Goal: Task Accomplishment & Management: Manage account settings

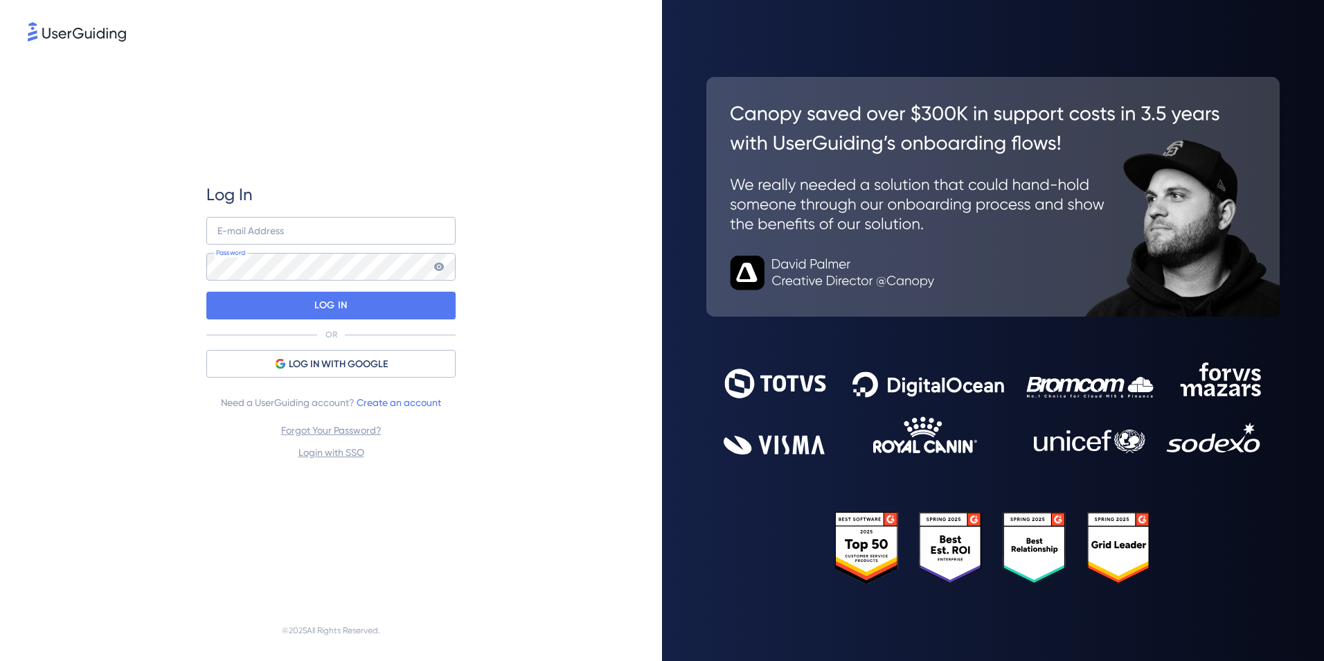
type input "[EMAIL_ADDRESS][DOMAIN_NAME]"
click at [305, 232] on input "[EMAIL_ADDRESS][DOMAIN_NAME]" at bounding box center [330, 231] width 249 height 28
click at [440, 182] on div "Log In [EMAIL_ADDRESS][DOMAIN_NAME] E-mail Address Password LOG IN OR LOG IN WI…" at bounding box center [330, 322] width 249 height 556
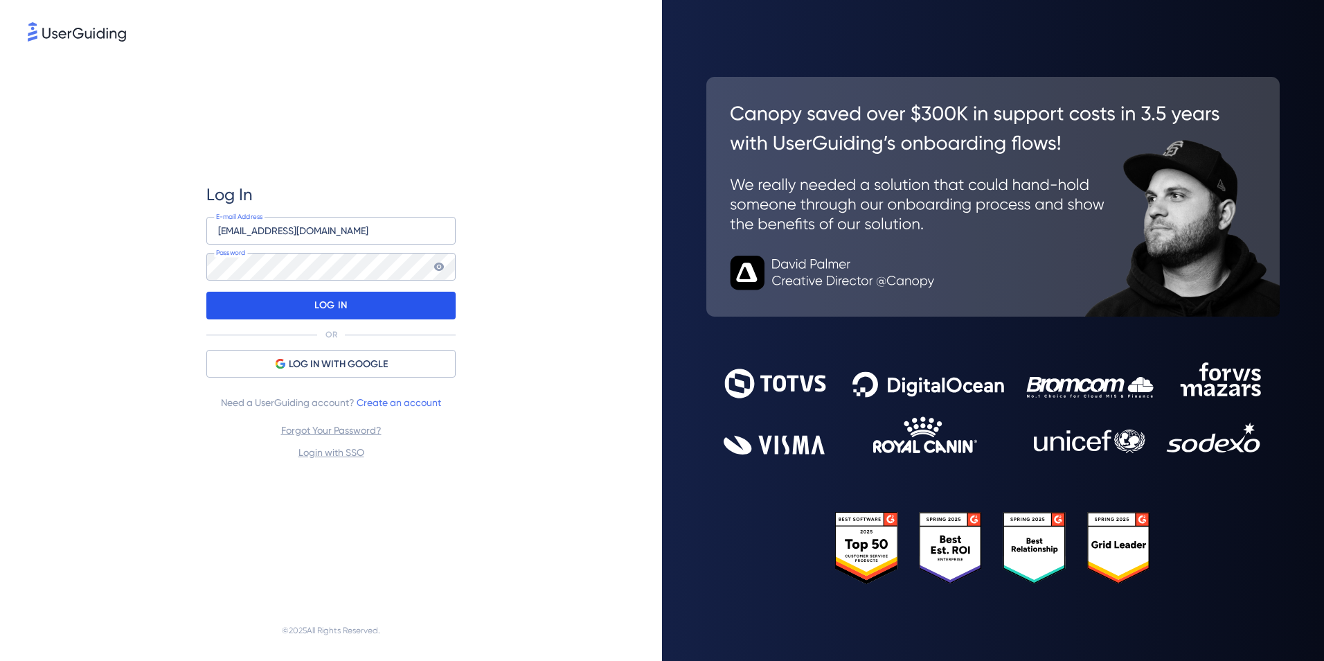
click at [312, 308] on div "LOG IN" at bounding box center [330, 306] width 249 height 28
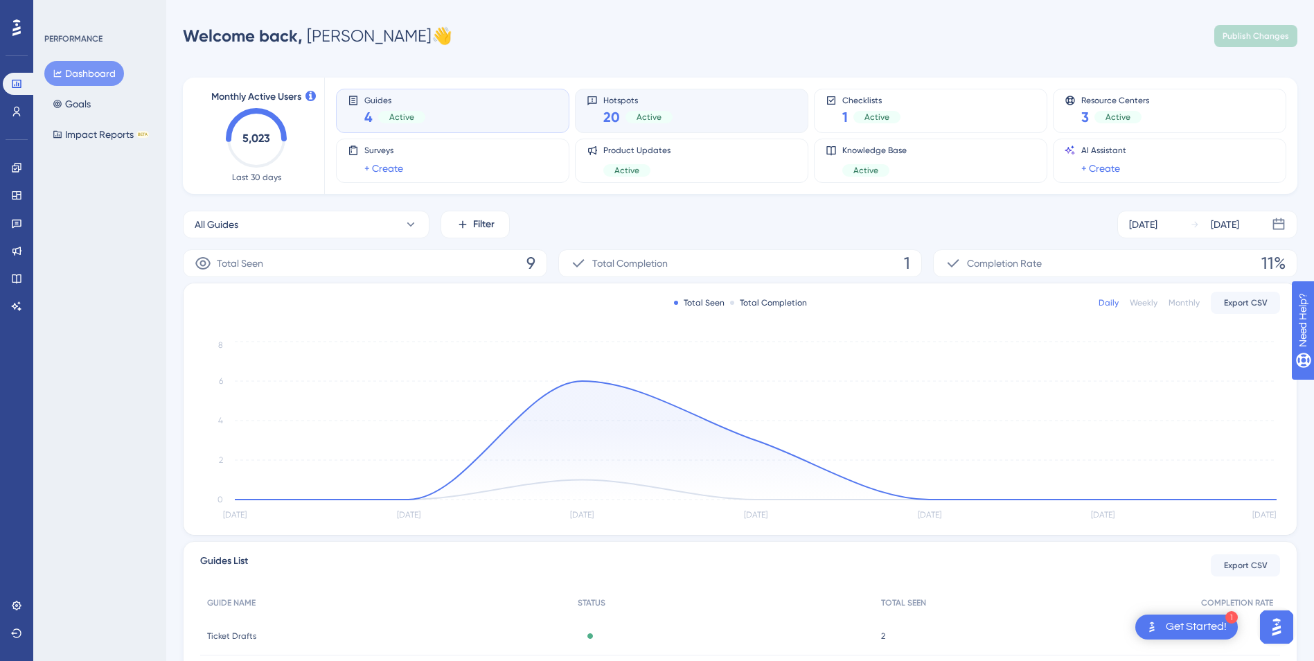
click at [682, 120] on div "Hotspots 20 Active" at bounding box center [692, 111] width 210 height 32
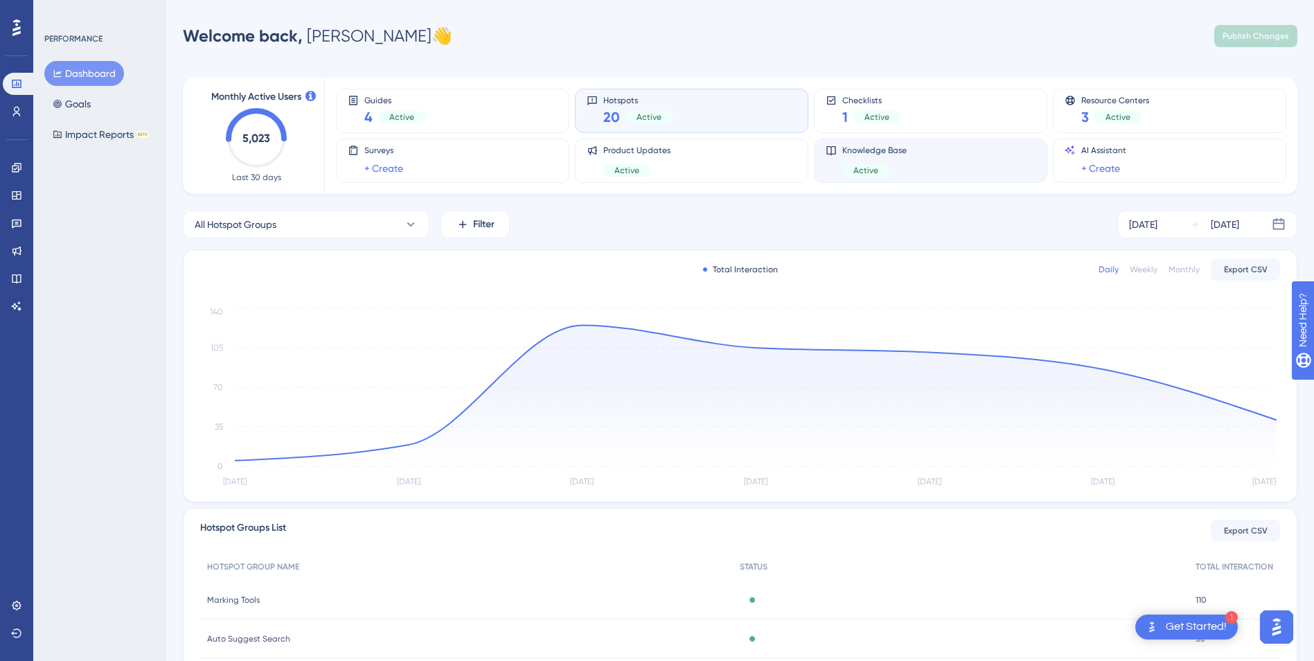
click at [1022, 174] on div "Knowledge Base Active" at bounding box center [931, 161] width 210 height 32
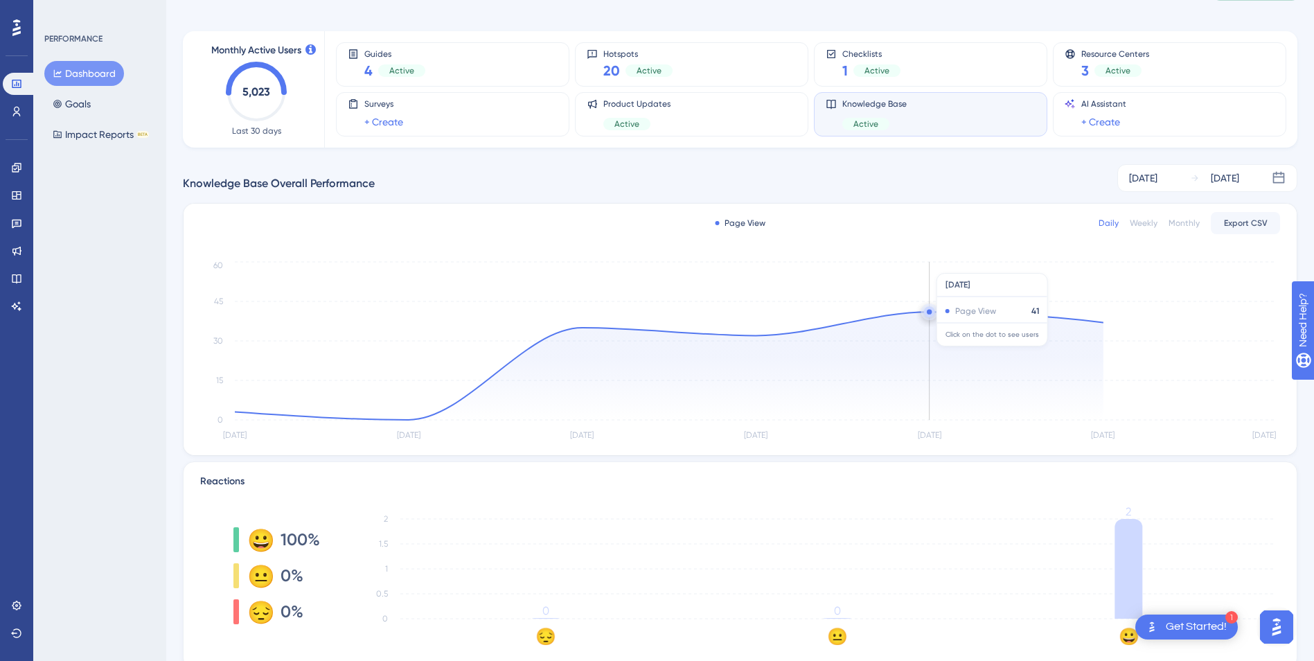
scroll to position [99, 0]
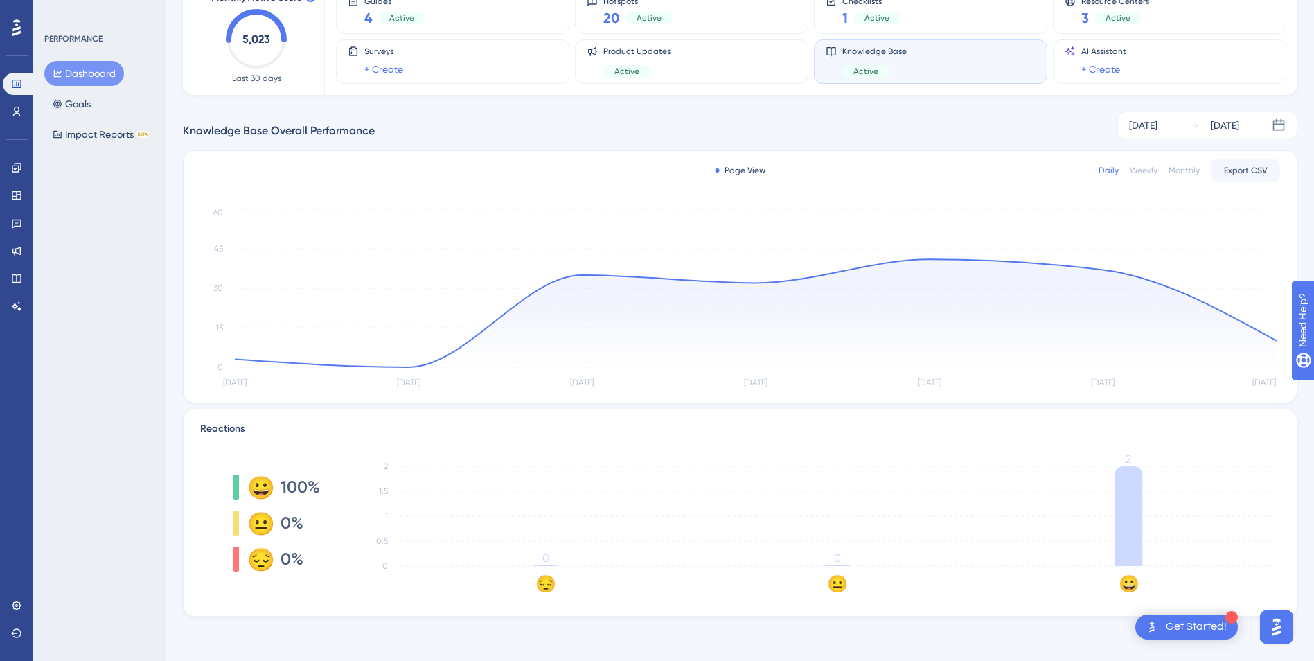
click at [1126, 588] on text "😀" at bounding box center [1129, 584] width 21 height 20
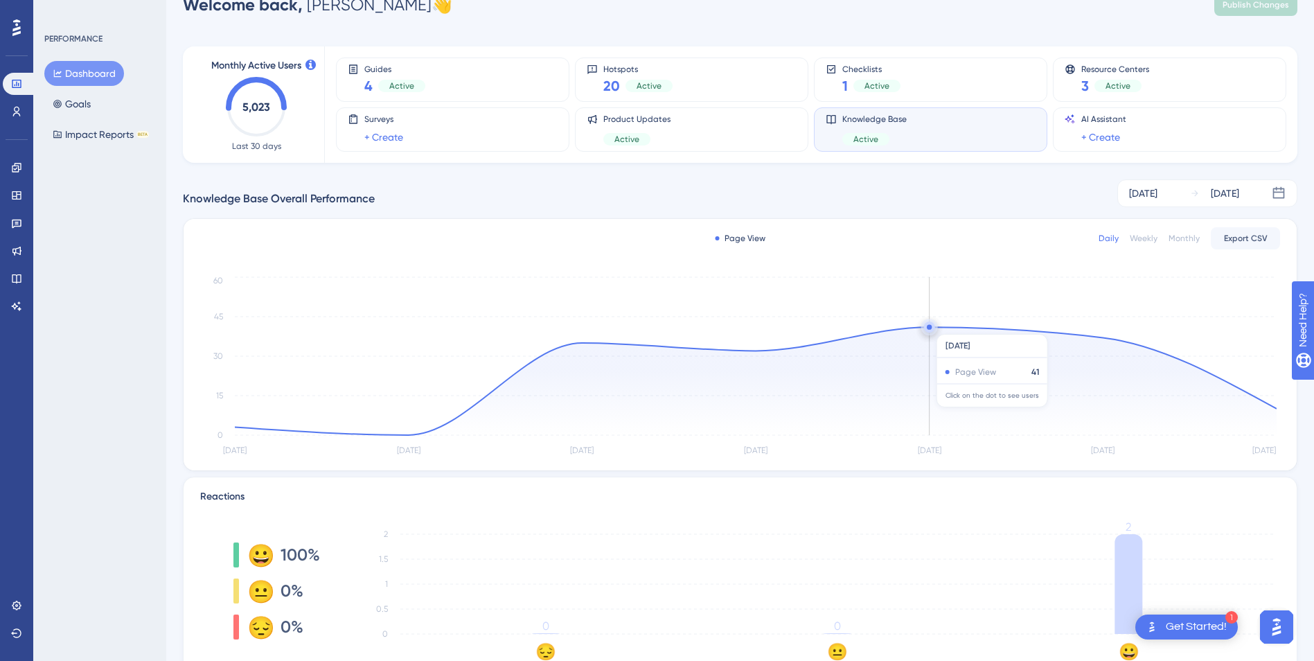
scroll to position [0, 0]
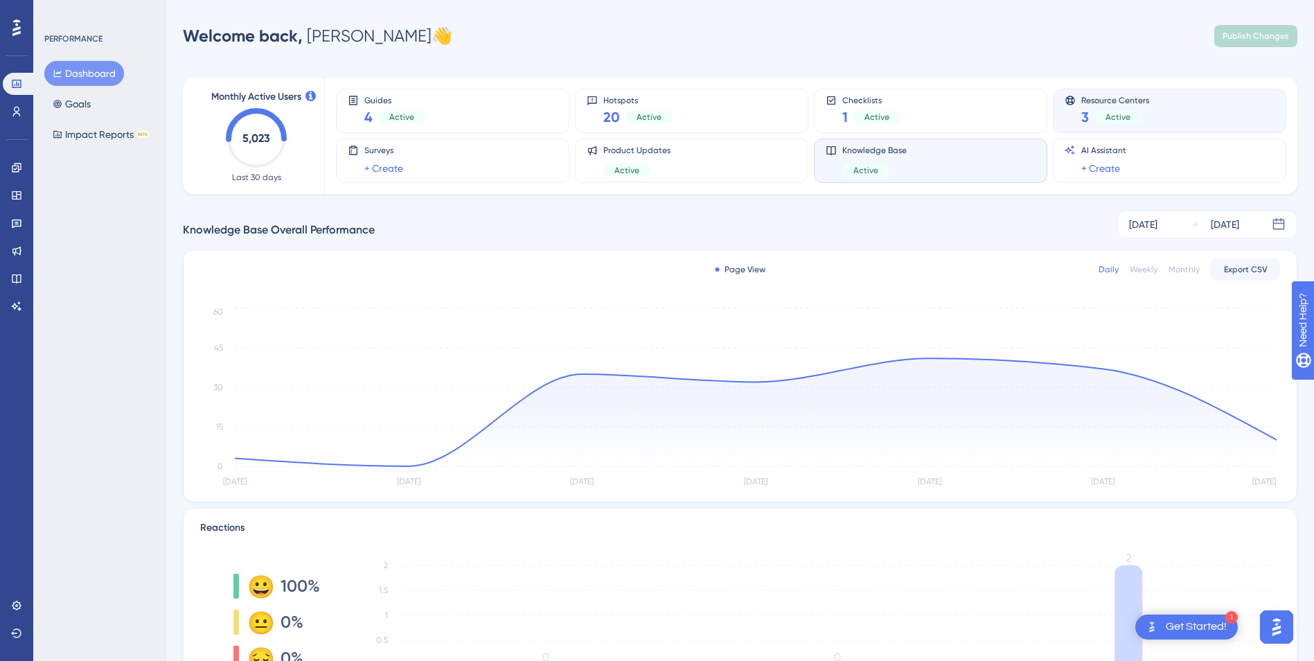
click at [1166, 111] on div "Resource Centers 3 Active" at bounding box center [1170, 111] width 210 height 32
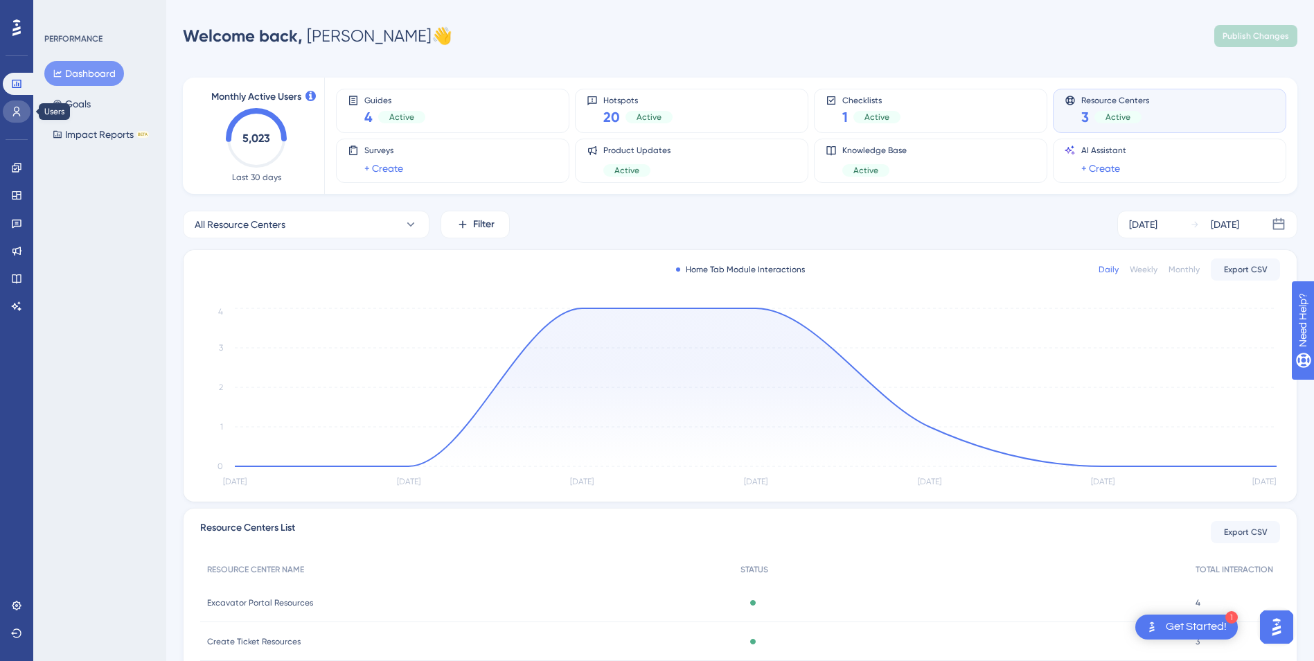
click at [19, 109] on icon at bounding box center [17, 112] width 8 height 10
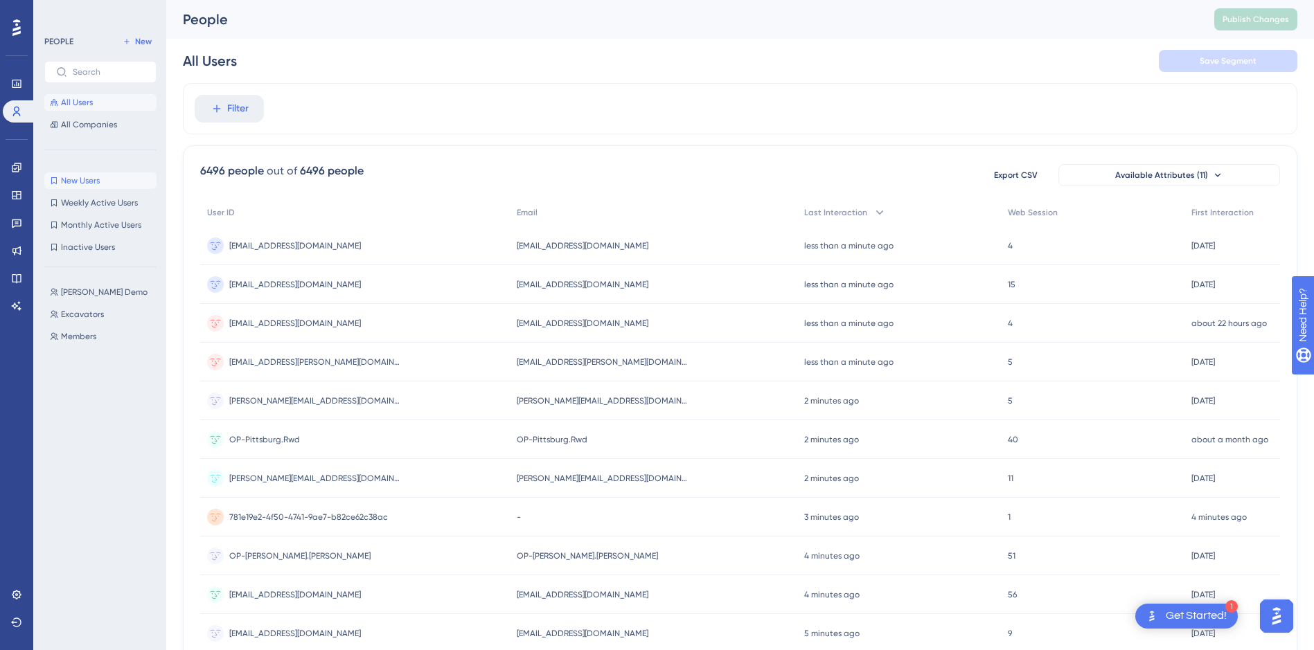
click at [91, 179] on span "New Users" at bounding box center [80, 180] width 39 height 11
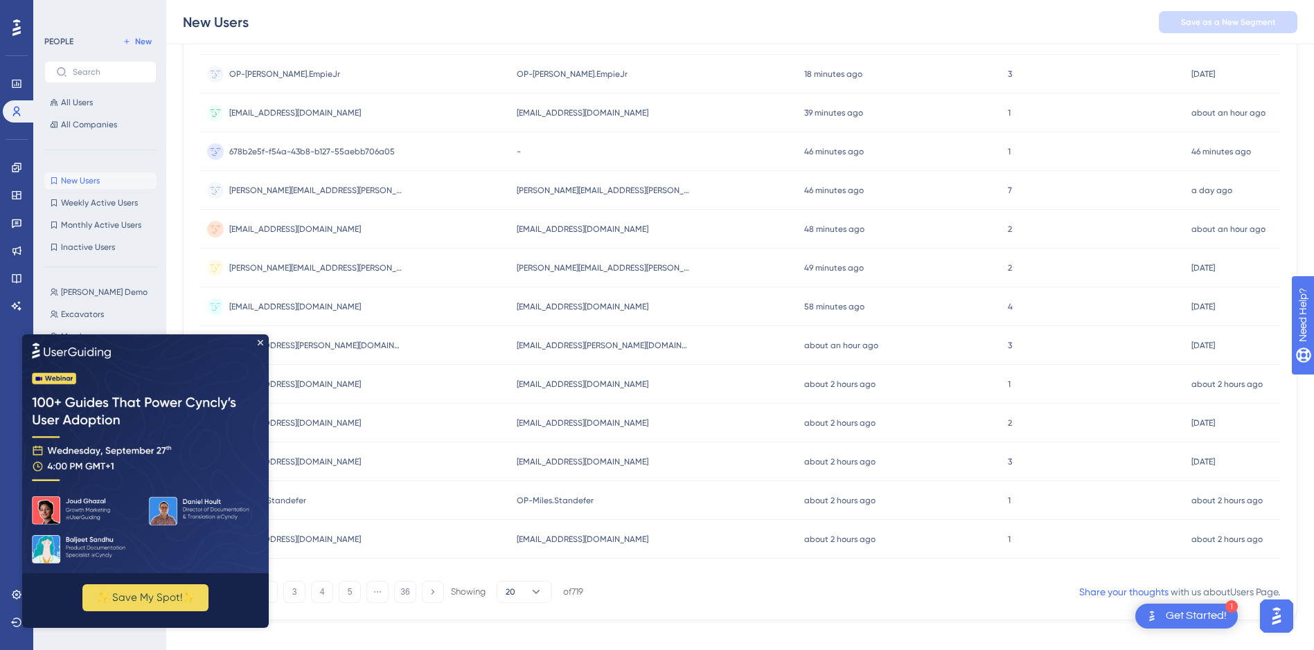
scroll to position [463, 0]
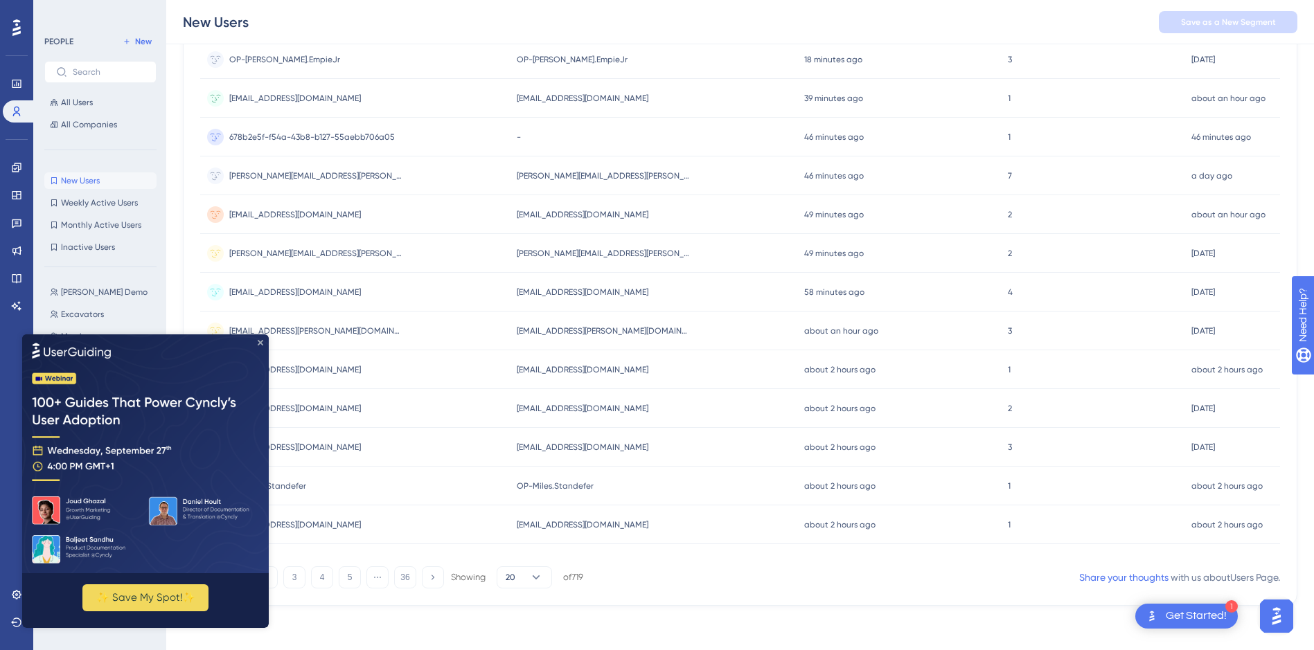
click at [258, 342] on icon "Close Preview" at bounding box center [261, 342] width 6 height 6
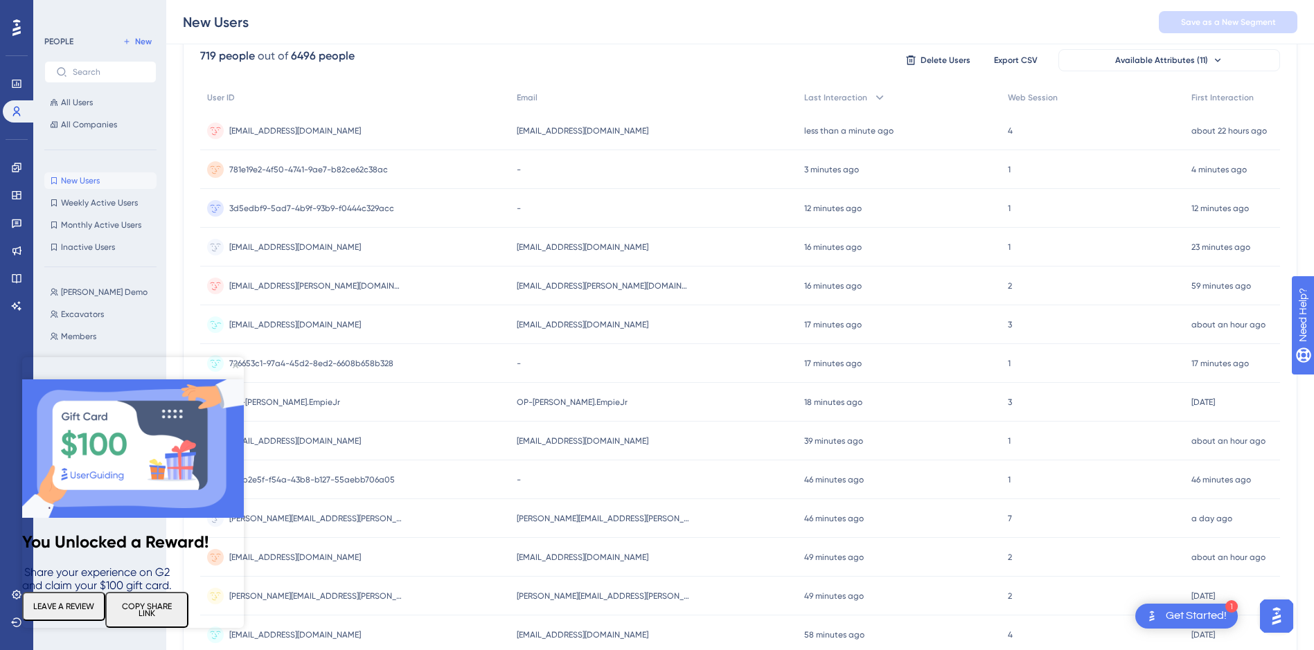
scroll to position [117, 0]
click at [326, 178] on span "781e19e2-4f50-4741-9ae7-b82ce62c38ac" at bounding box center [308, 173] width 159 height 11
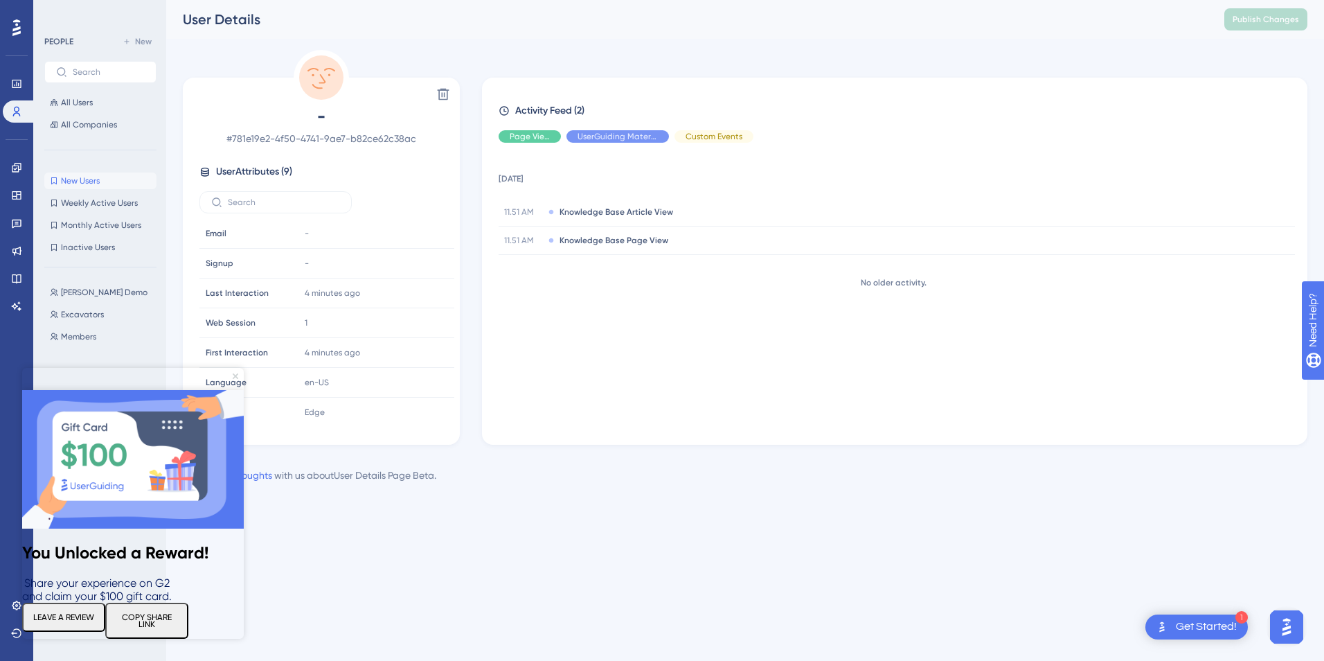
click at [235, 375] on icon "Close Preview" at bounding box center [236, 376] width 6 height 6
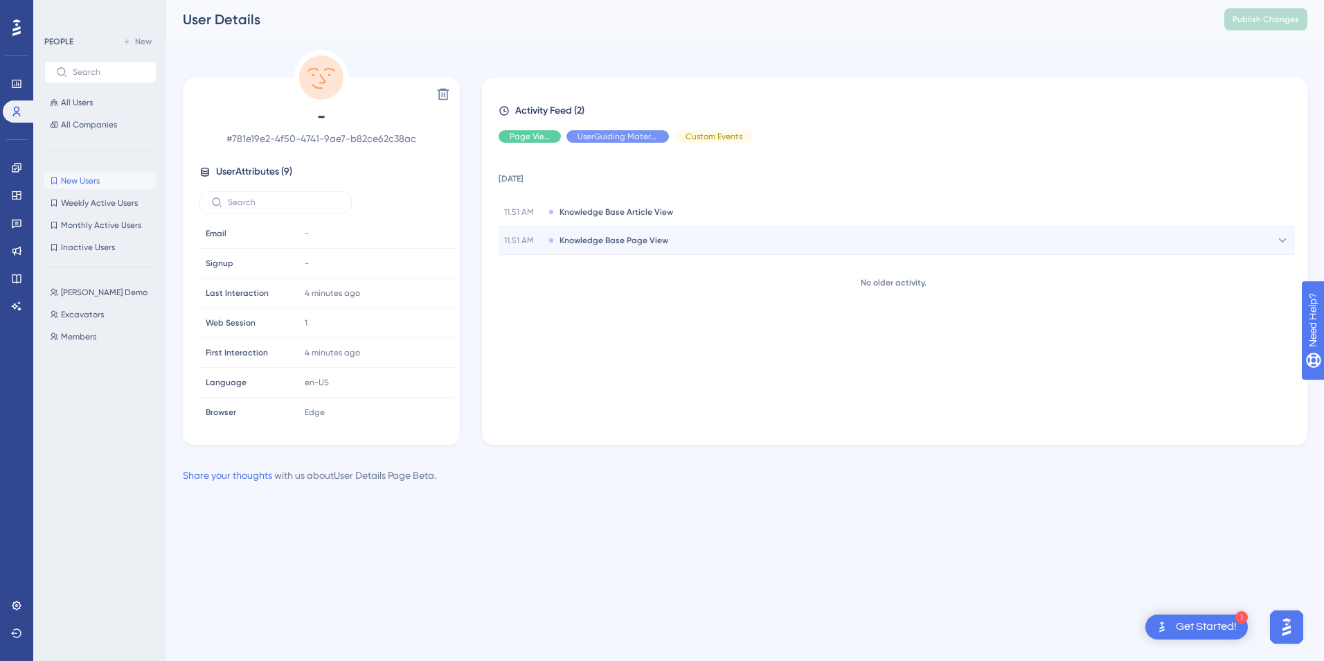
click at [637, 247] on div "11.51 AM Knowledge Base Page View" at bounding box center [897, 241] width 797 height 28
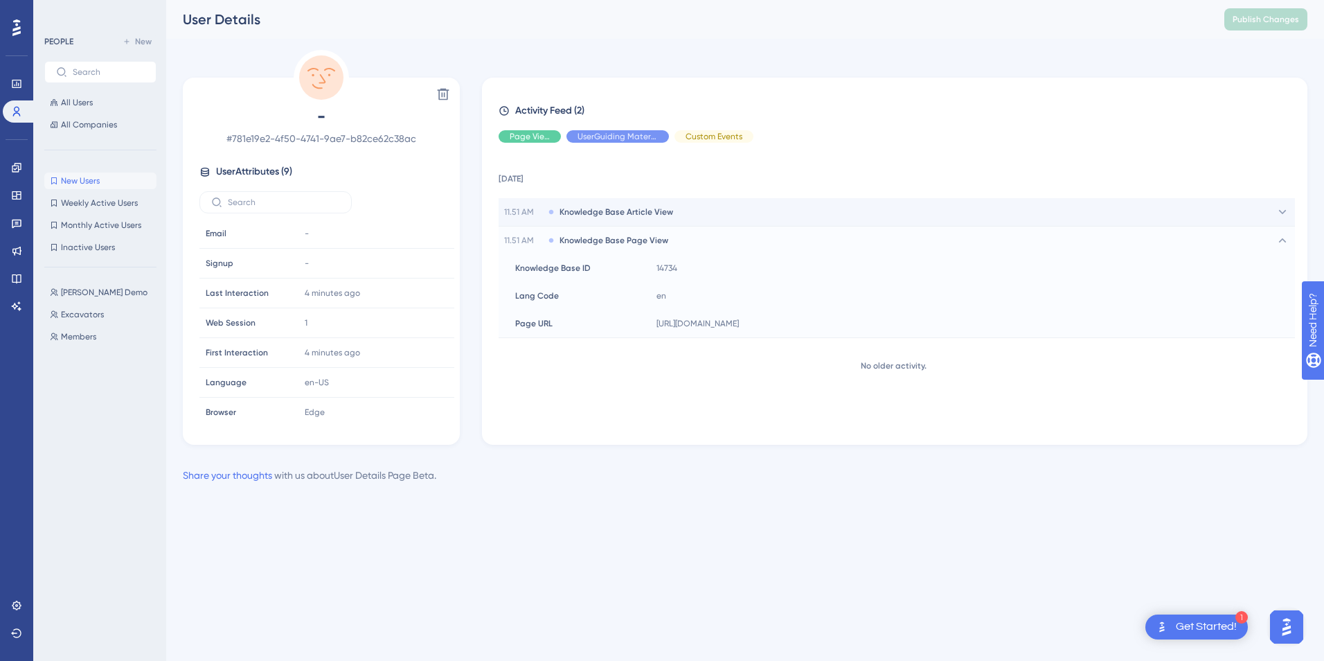
click at [726, 215] on div "11.51 AM Knowledge Base Article View" at bounding box center [897, 212] width 797 height 28
click at [891, 0] on html "1 Get Started! Performance Users Engagement Widgets Feedback Product Updates Kn…" at bounding box center [662, 0] width 1324 height 0
click at [88, 206] on span "Weekly Active Users" at bounding box center [99, 202] width 77 height 11
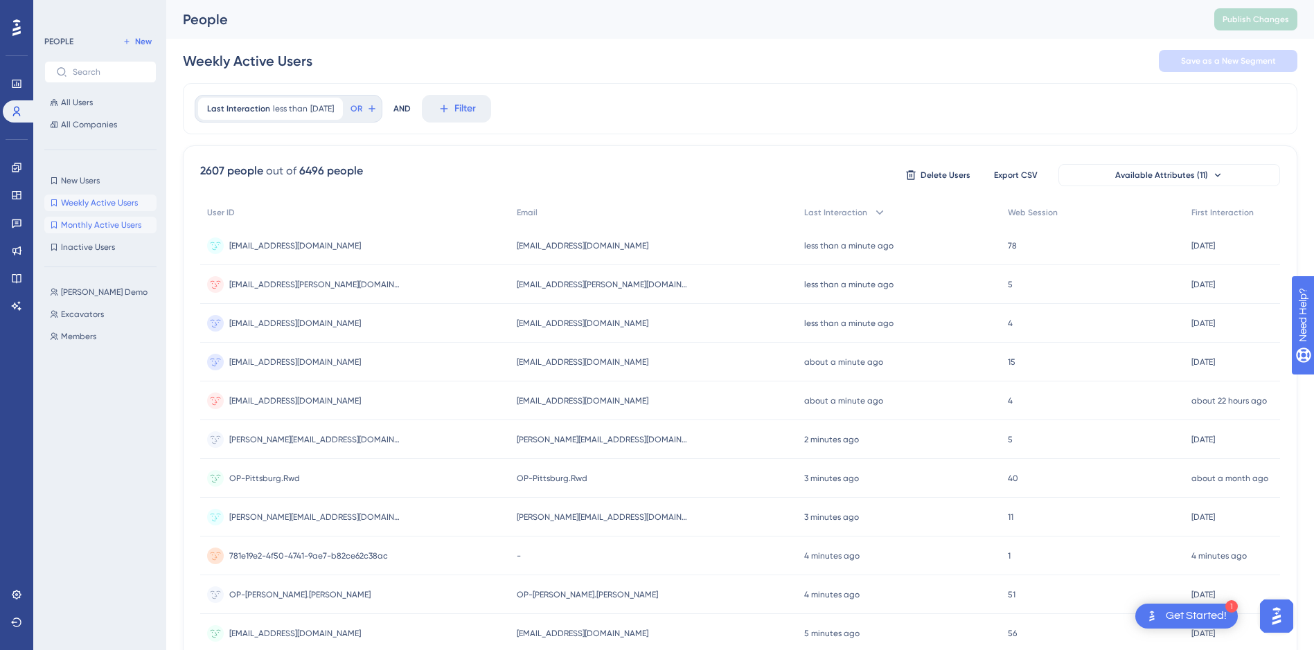
click at [96, 224] on span "Monthly Active Users" at bounding box center [101, 225] width 80 height 11
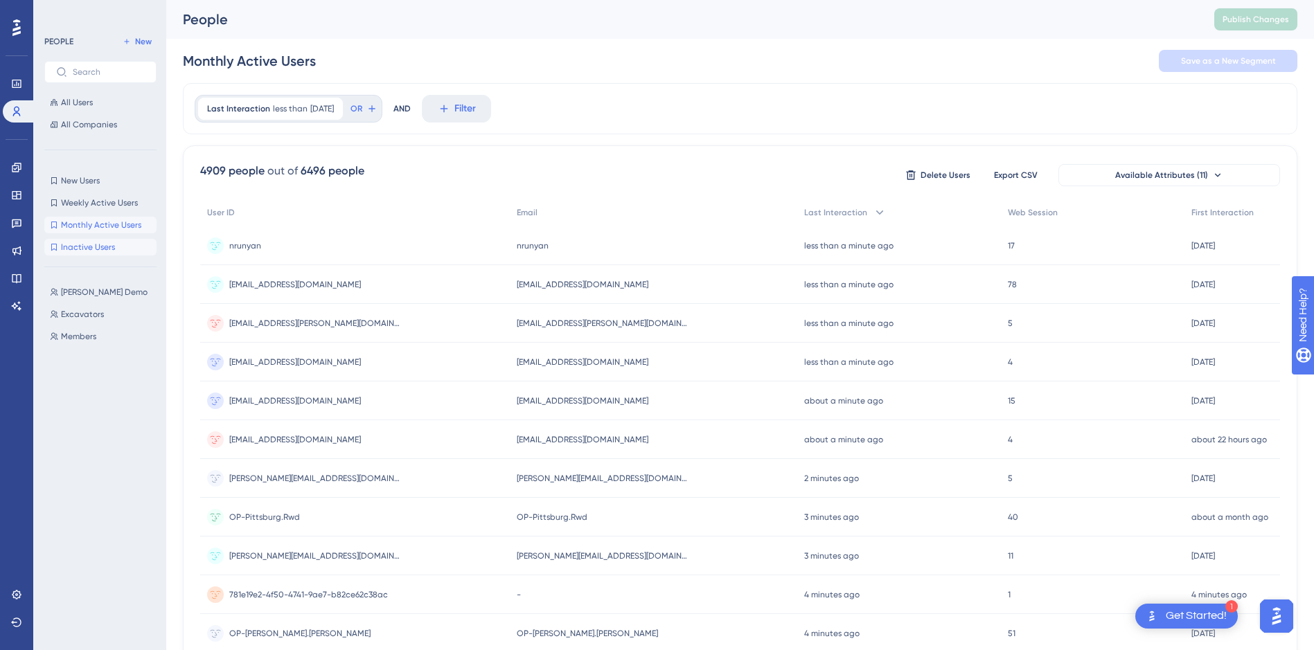
click at [101, 245] on span "Inactive Users" at bounding box center [88, 247] width 54 height 11
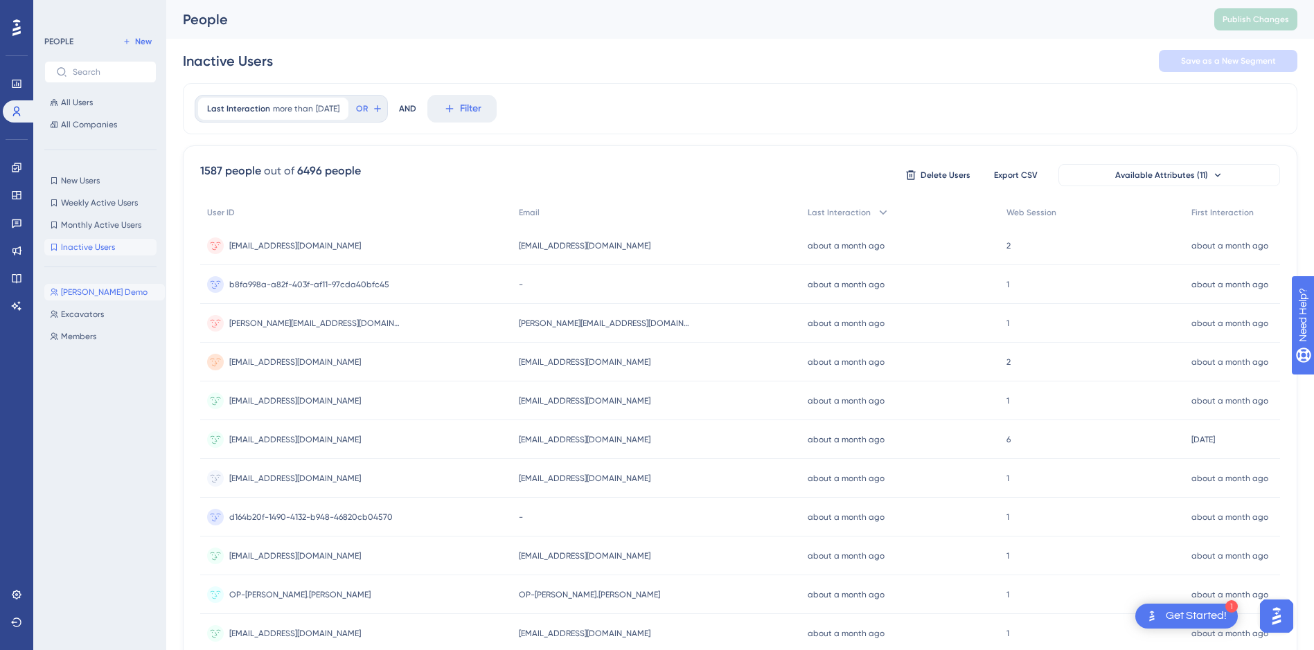
click at [103, 294] on span "[PERSON_NAME] Demo" at bounding box center [104, 292] width 87 height 11
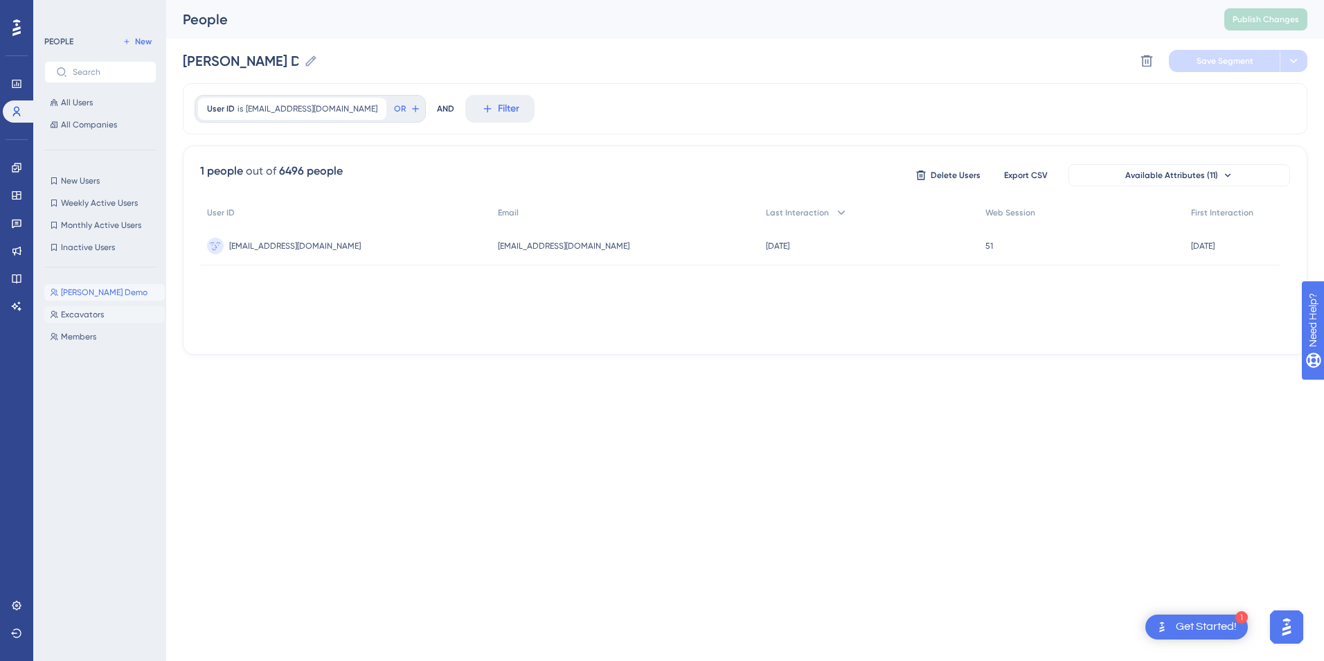
click at [97, 316] on span "Excavators" at bounding box center [82, 314] width 43 height 11
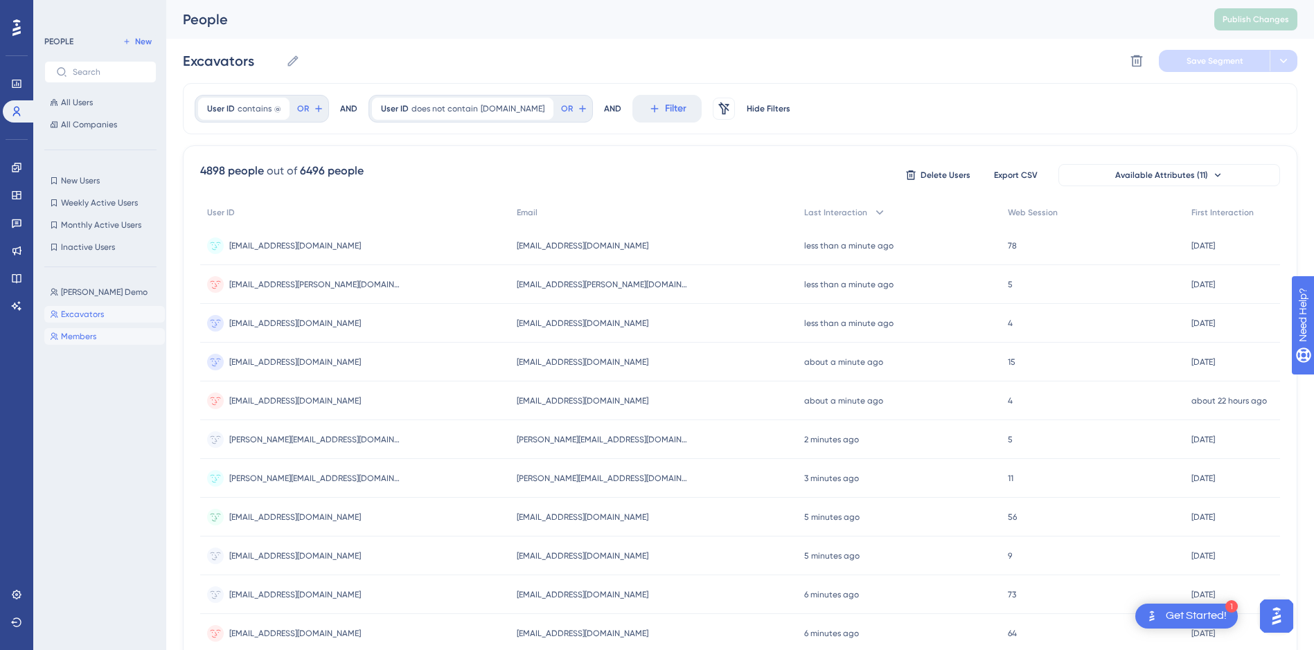
click at [89, 335] on span "Members" at bounding box center [78, 336] width 35 height 11
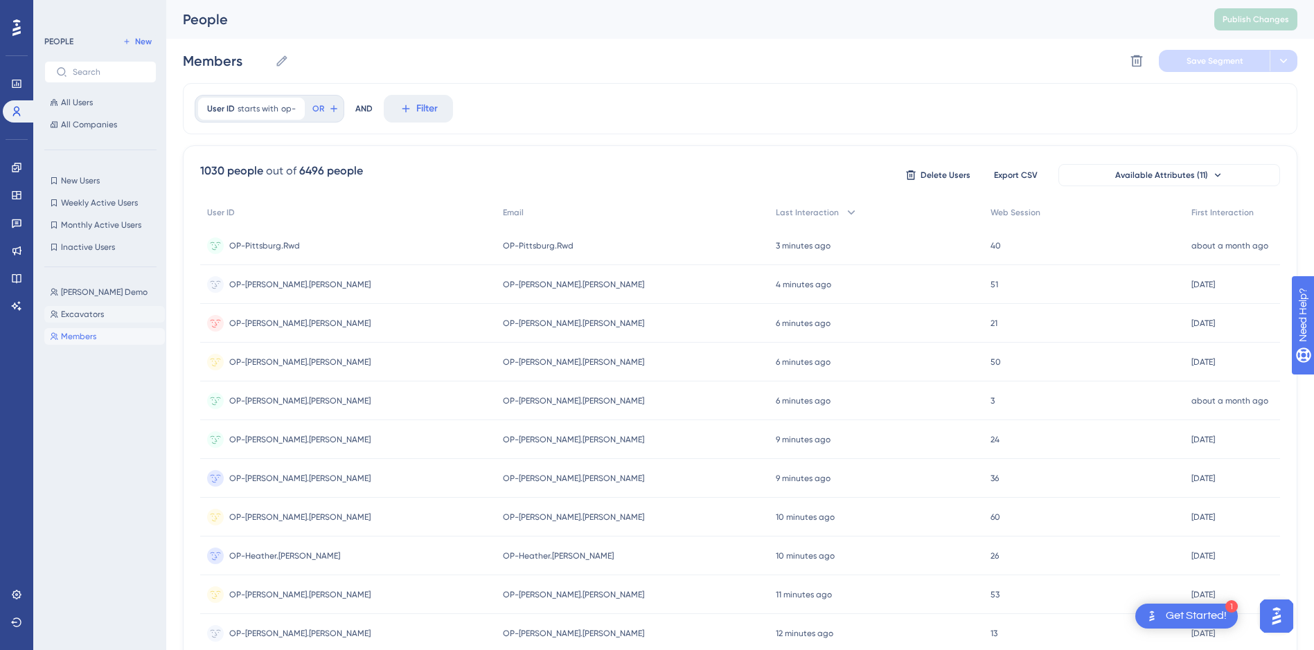
click at [86, 317] on span "Excavators" at bounding box center [82, 314] width 43 height 11
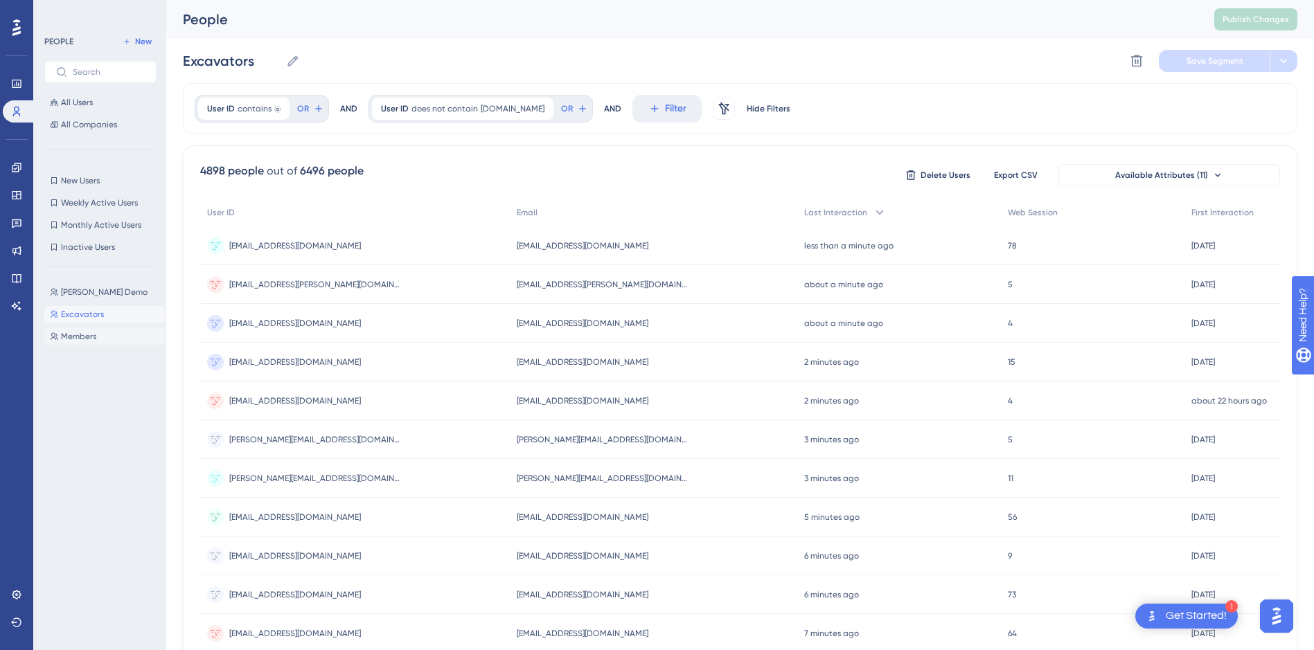
click at [58, 341] on button "Members Members" at bounding box center [104, 336] width 121 height 17
type input "Members"
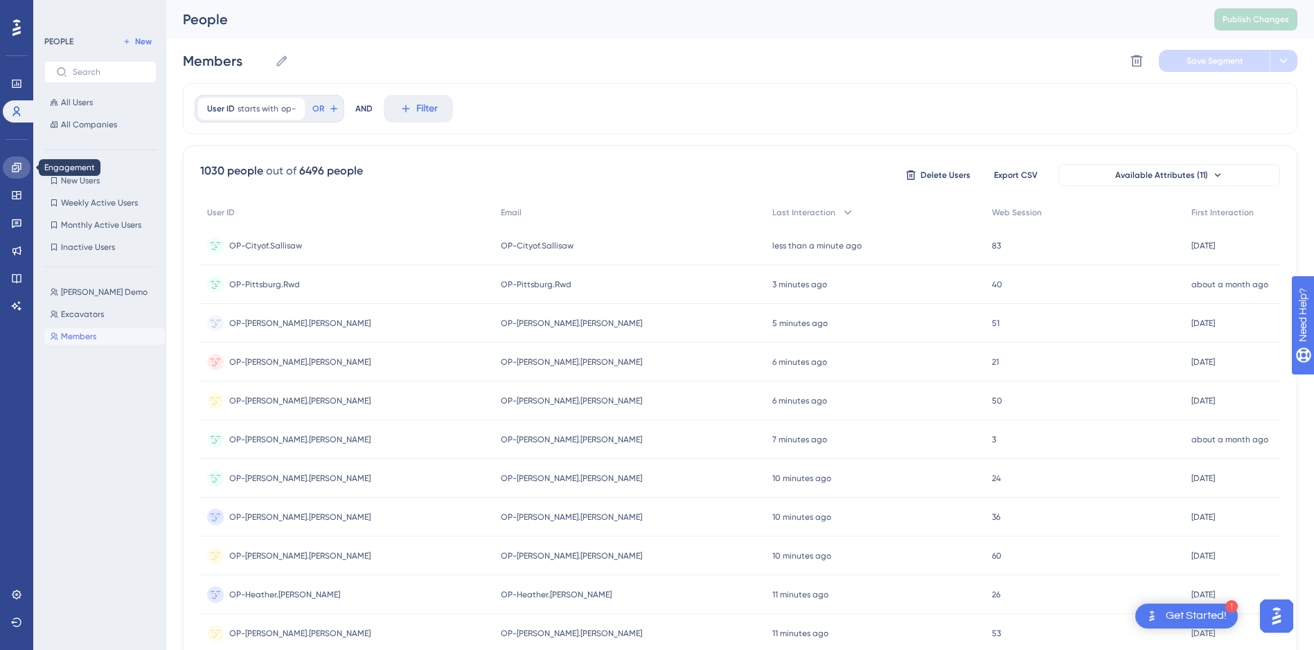
click at [17, 167] on icon at bounding box center [16, 167] width 11 height 11
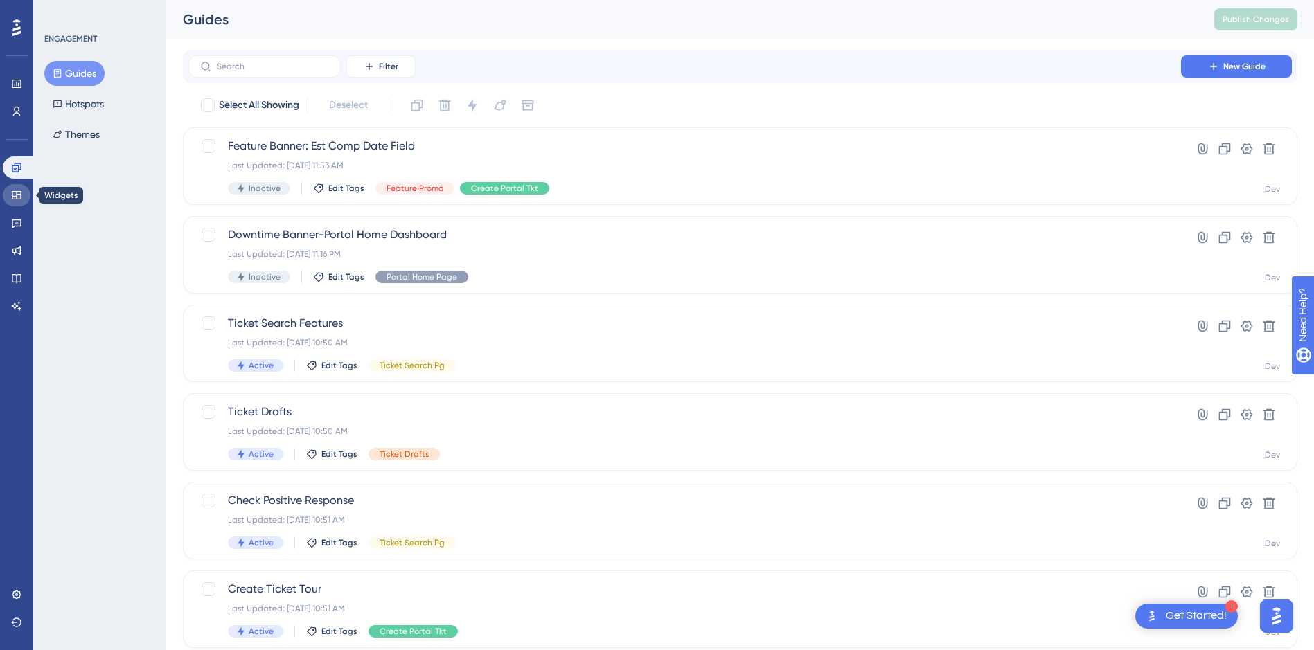
click at [17, 202] on link at bounding box center [17, 195] width 28 height 22
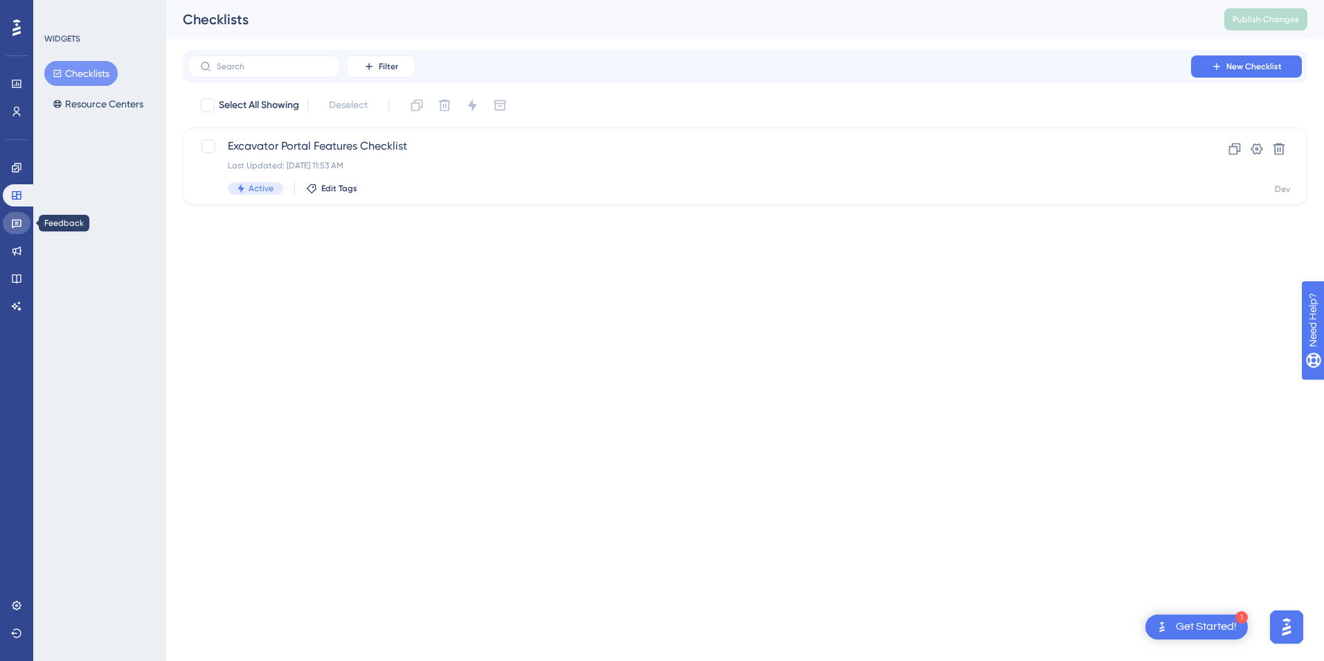
click at [16, 217] on link at bounding box center [17, 223] width 28 height 22
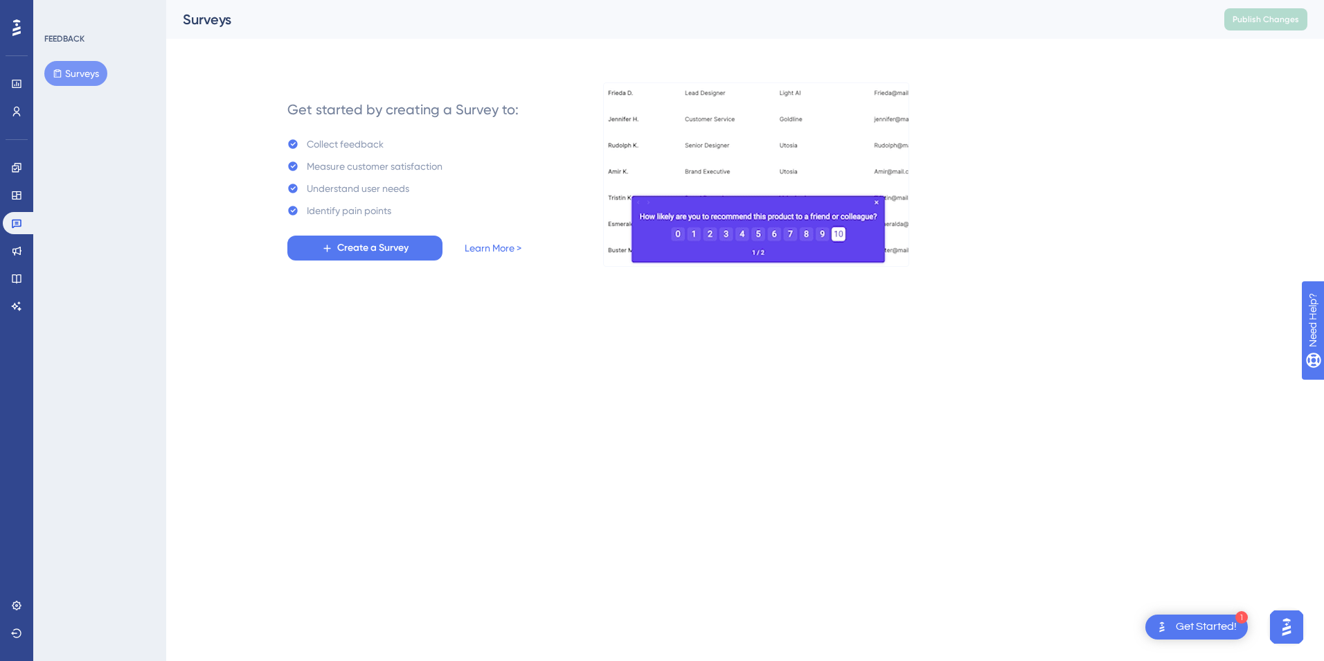
click at [12, 181] on div "Engagement Widgets Feedback Product Updates Knowledge Base AI Assistant" at bounding box center [17, 237] width 28 height 161
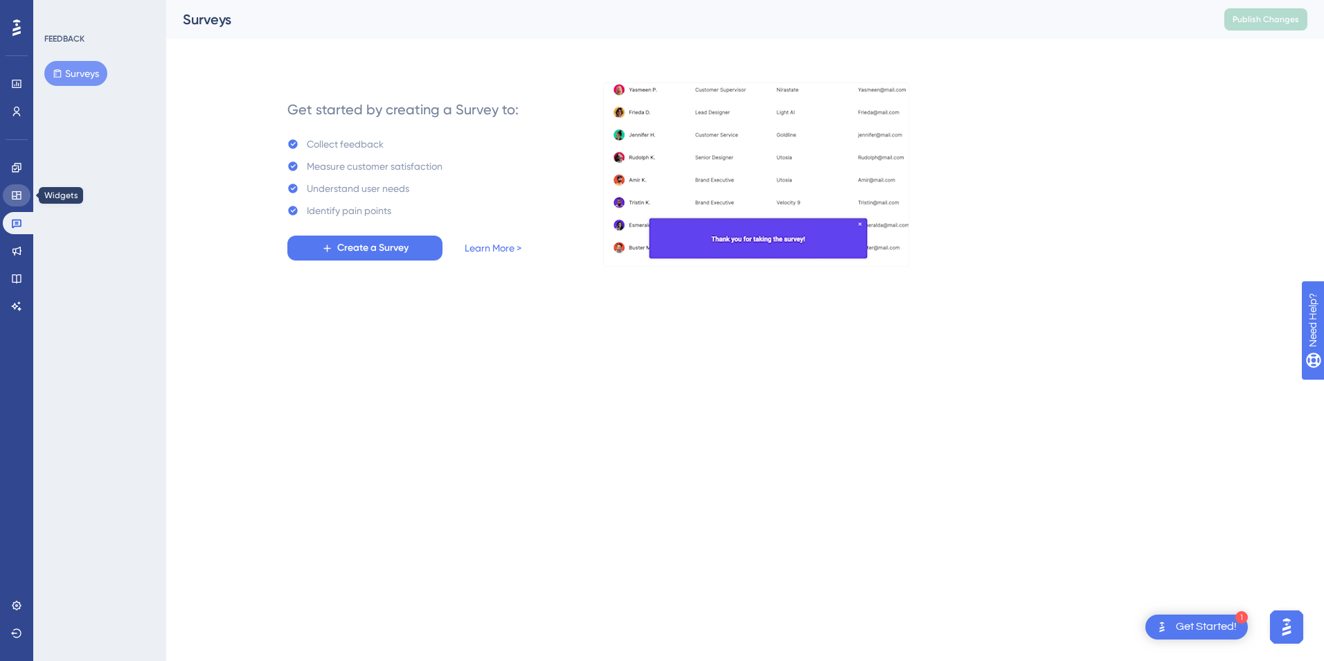
click at [19, 190] on icon at bounding box center [16, 195] width 11 height 11
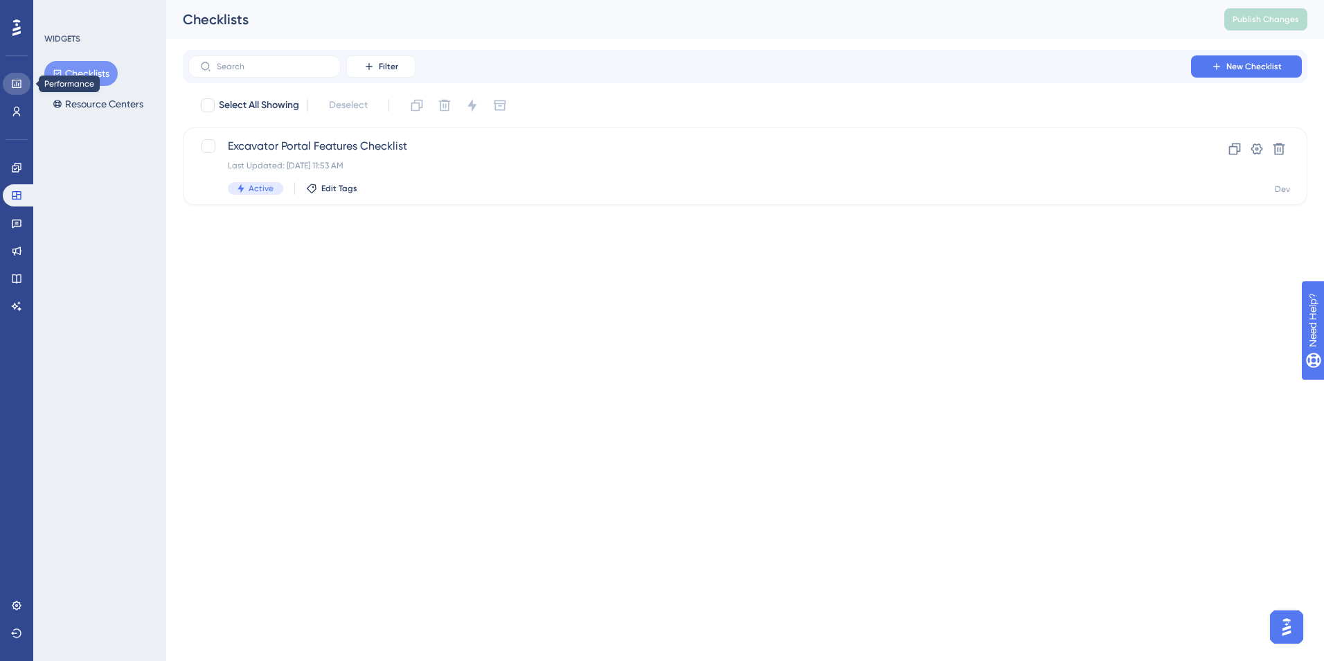
click at [15, 86] on icon at bounding box center [16, 84] width 9 height 8
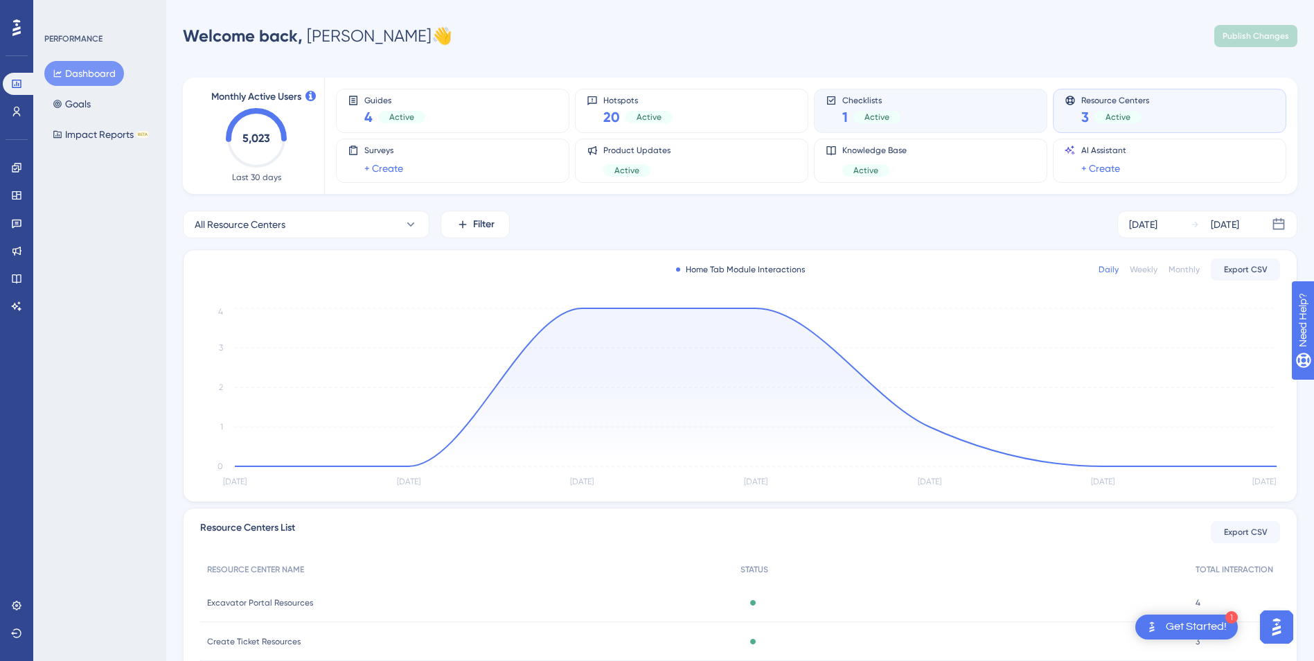
click at [937, 102] on div "Checklists 1 Active" at bounding box center [931, 111] width 210 height 32
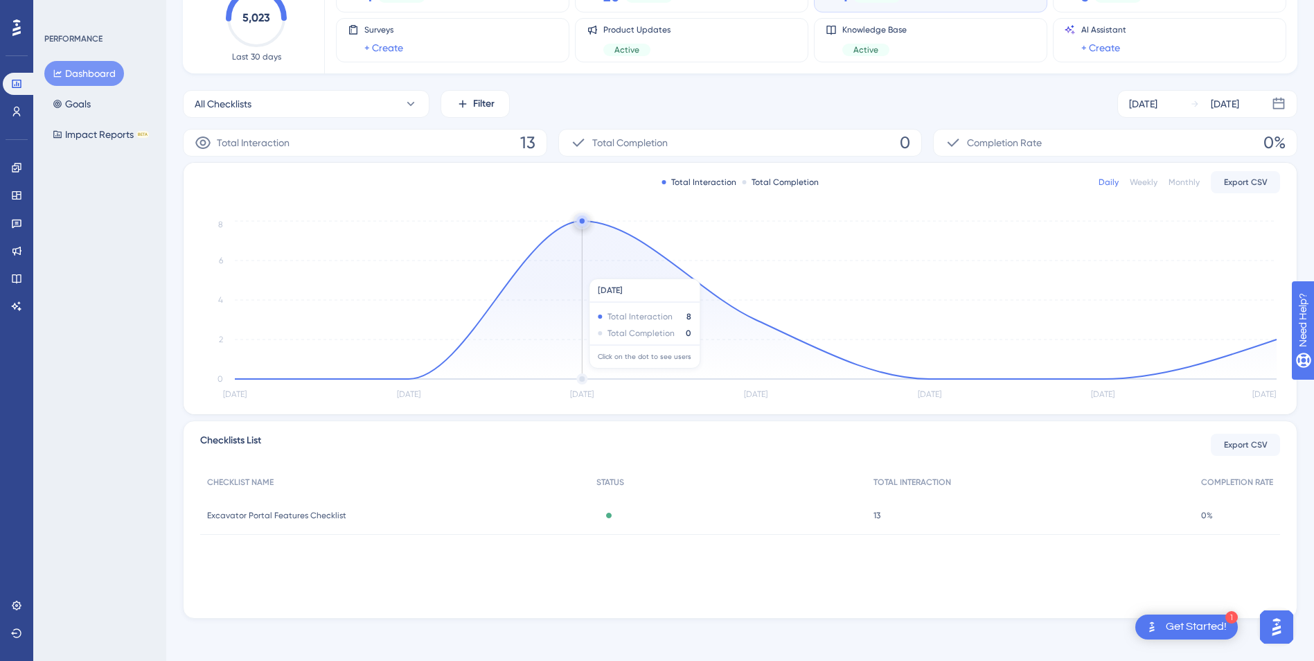
scroll to position [123, 0]
click at [283, 520] on div "Excavator Portal Features Checklist Excavator Portal Features Checklist" at bounding box center [394, 513] width 389 height 39
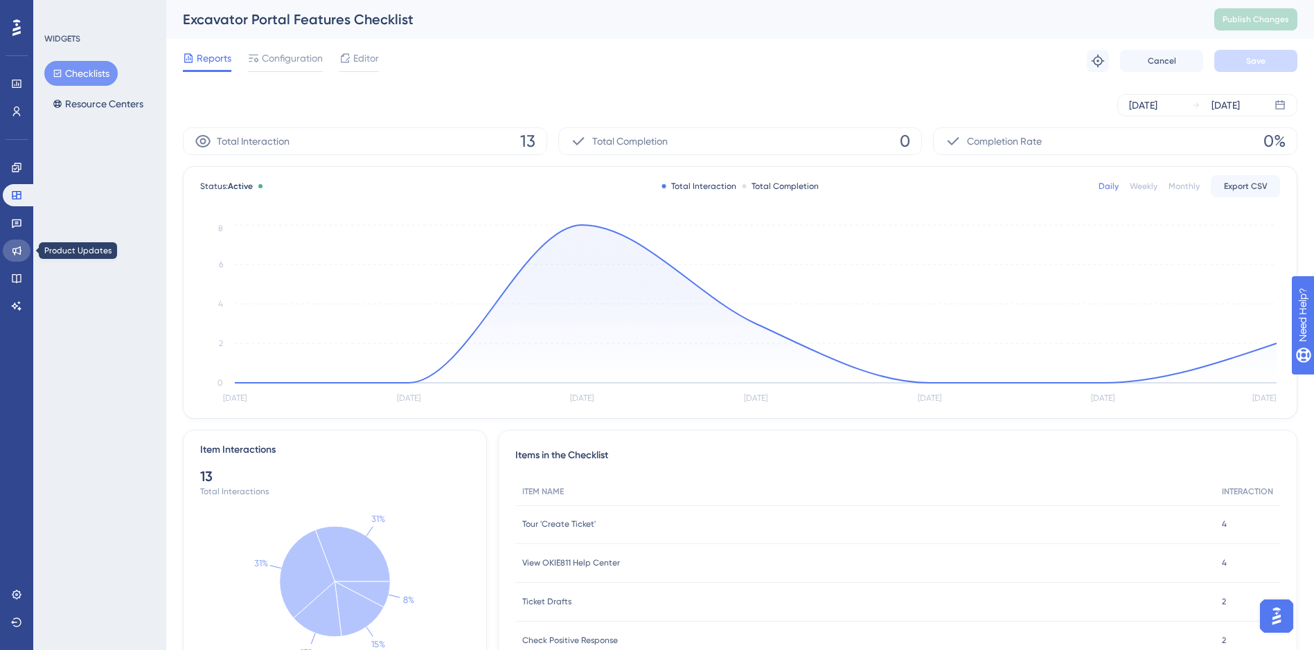
click at [21, 254] on link at bounding box center [17, 251] width 28 height 22
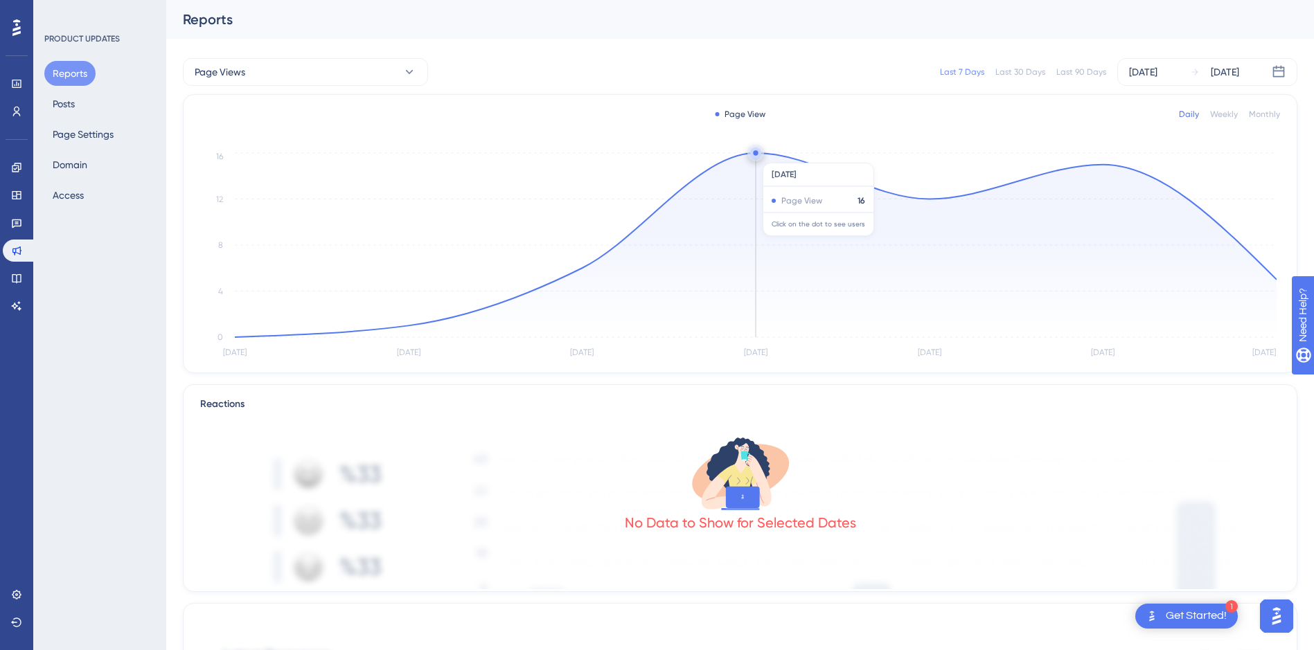
click at [755, 156] on circle at bounding box center [755, 153] width 11 height 11
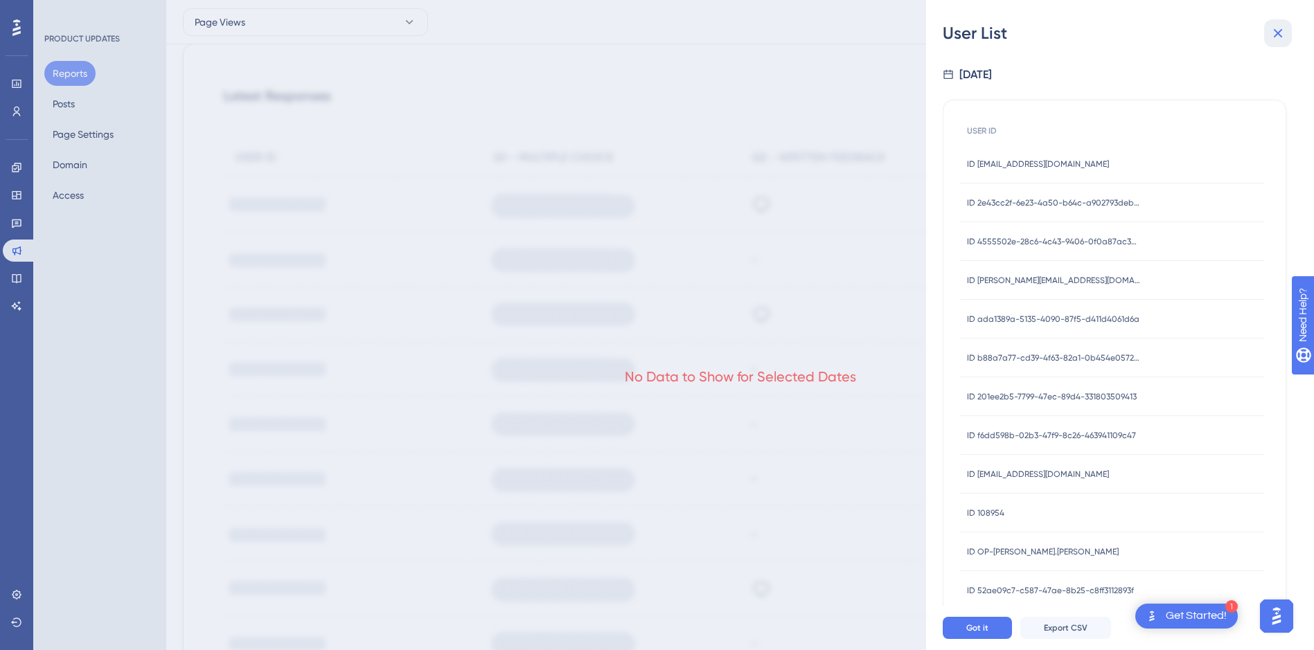
click at [1284, 38] on icon at bounding box center [1278, 33] width 17 height 17
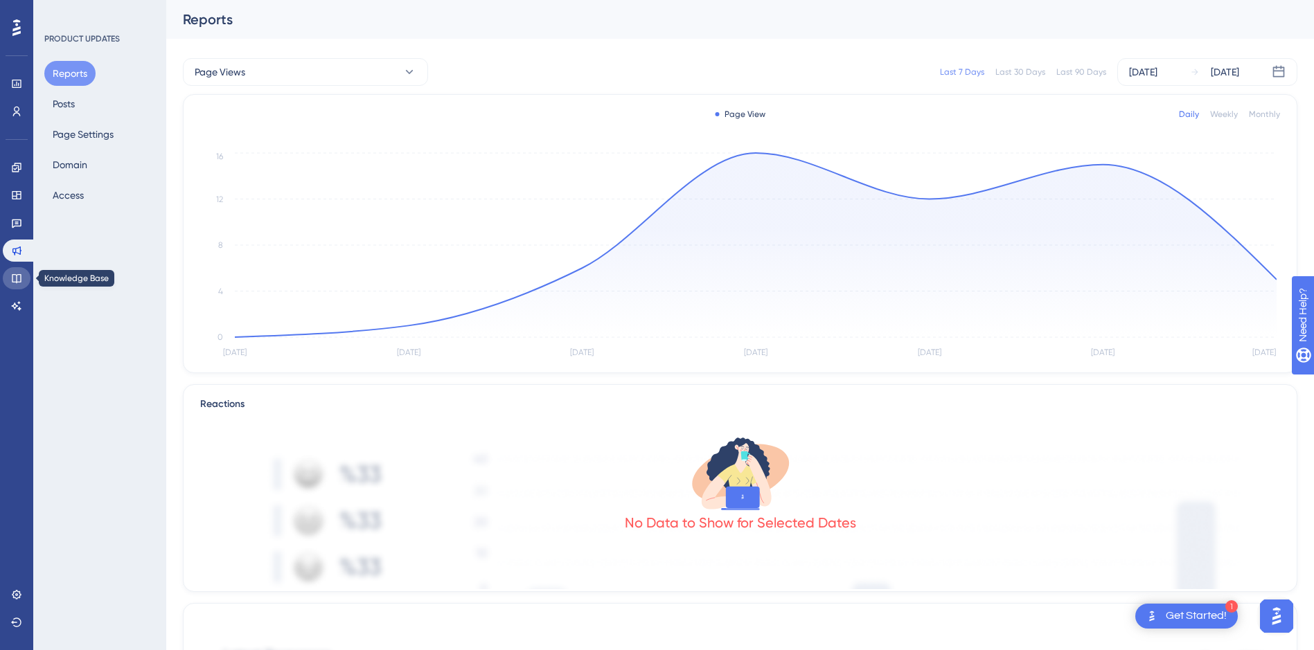
click at [15, 279] on icon at bounding box center [16, 278] width 11 height 11
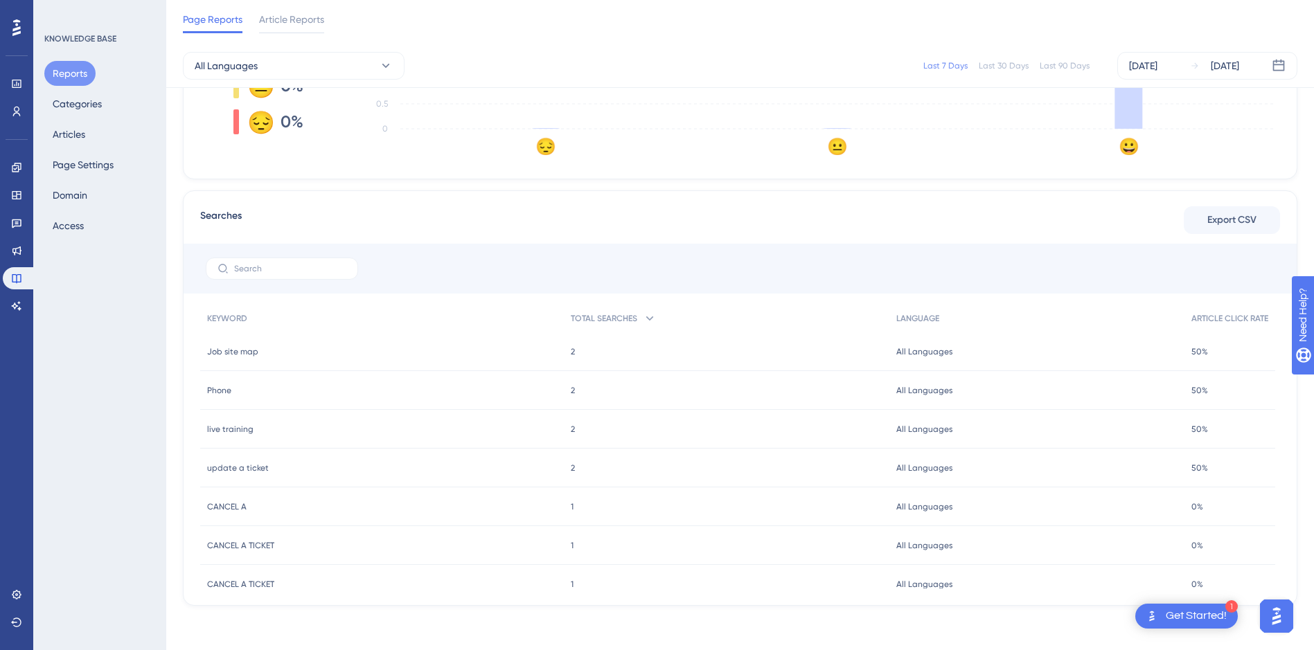
click at [96, 262] on div "KNOWLEDGE BASE Reports Categories Articles Page Settings Domain Access" at bounding box center [99, 325] width 133 height 650
